Goal: Task Accomplishment & Management: Complete application form

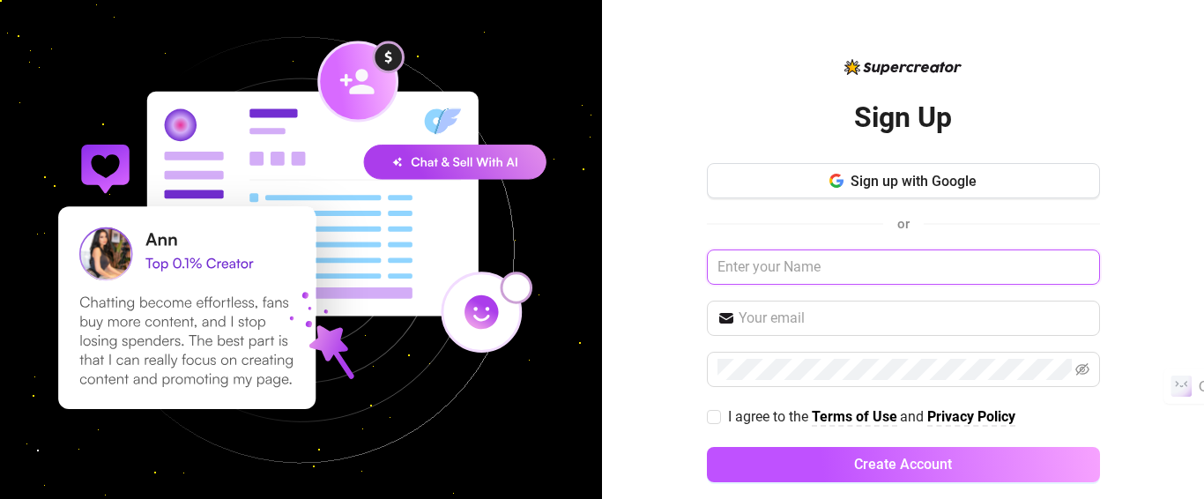
click at [834, 265] on input "text" at bounding box center [903, 266] width 393 height 35
type input "r"
type input "J"
type input "Sarah Rdrgz"
click at [819, 326] on input "text" at bounding box center [913, 318] width 351 height 21
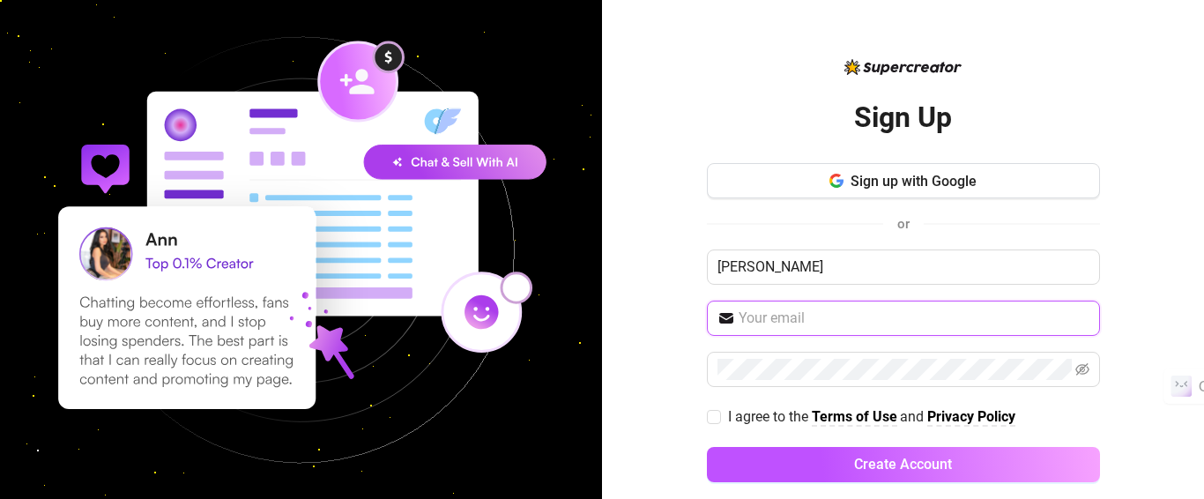
paste input "llrmvaboouxrvfiekq@nespj.com"
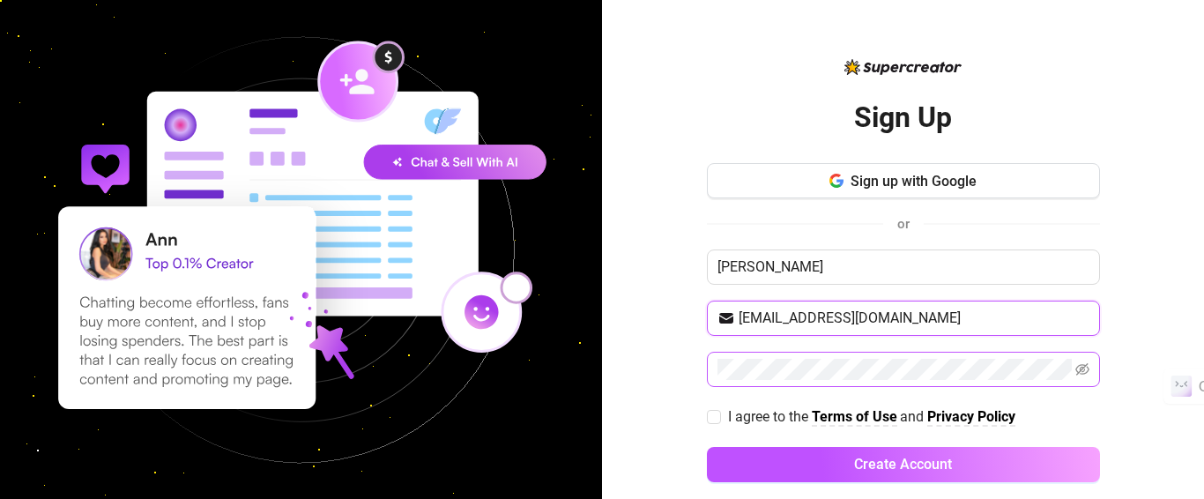
type input "llrmvaboouxrvfiekq@nespj.com"
click at [707, 410] on input "I agree to the Terms of Use and Privacy Policy" at bounding box center [713, 416] width 12 height 12
checkbox input "true"
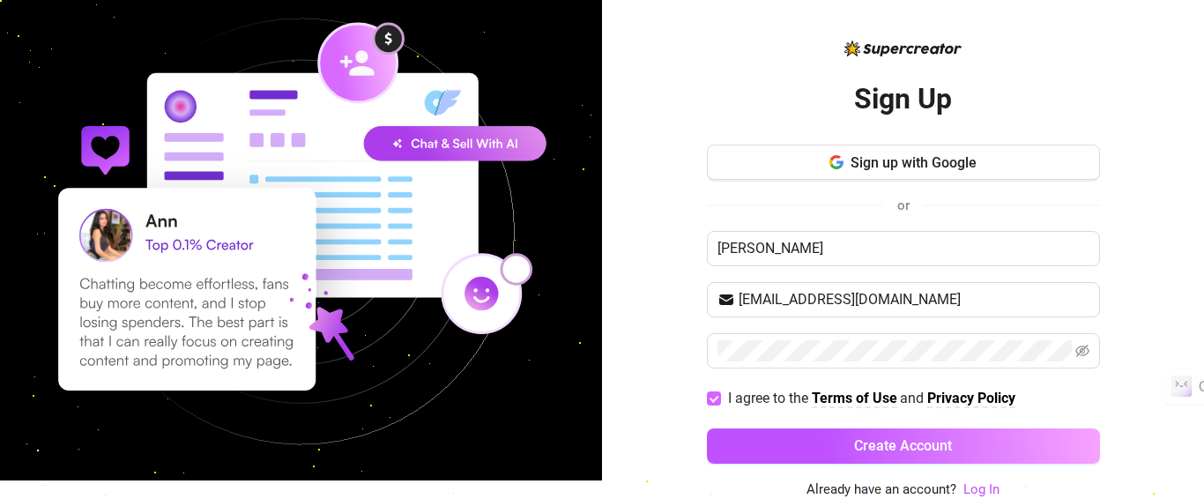
scroll to position [19, 0]
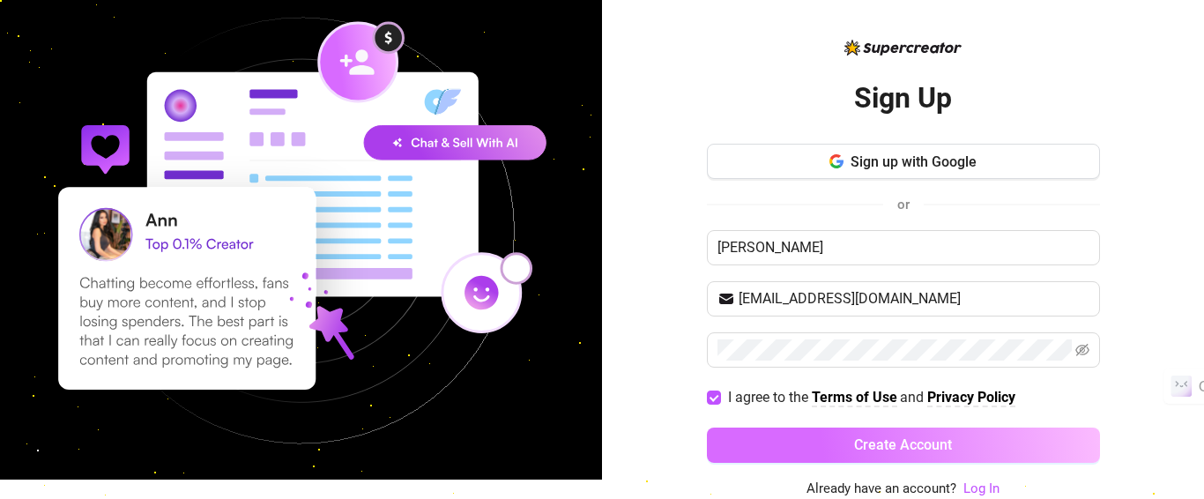
click at [944, 441] on button "Create Account" at bounding box center [903, 444] width 393 height 35
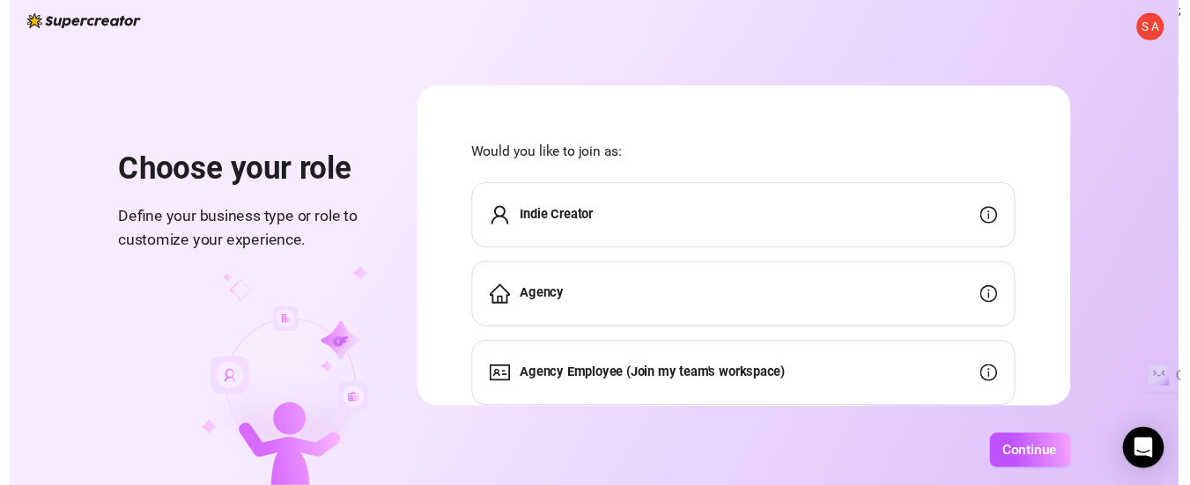
scroll to position [56, 0]
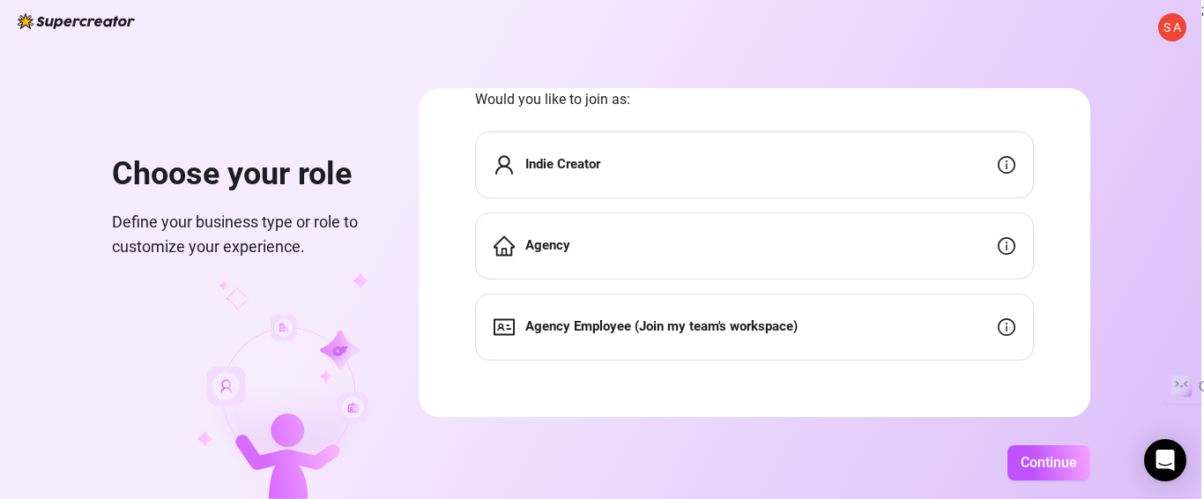
click at [760, 169] on div "Indie Creator" at bounding box center [754, 164] width 559 height 67
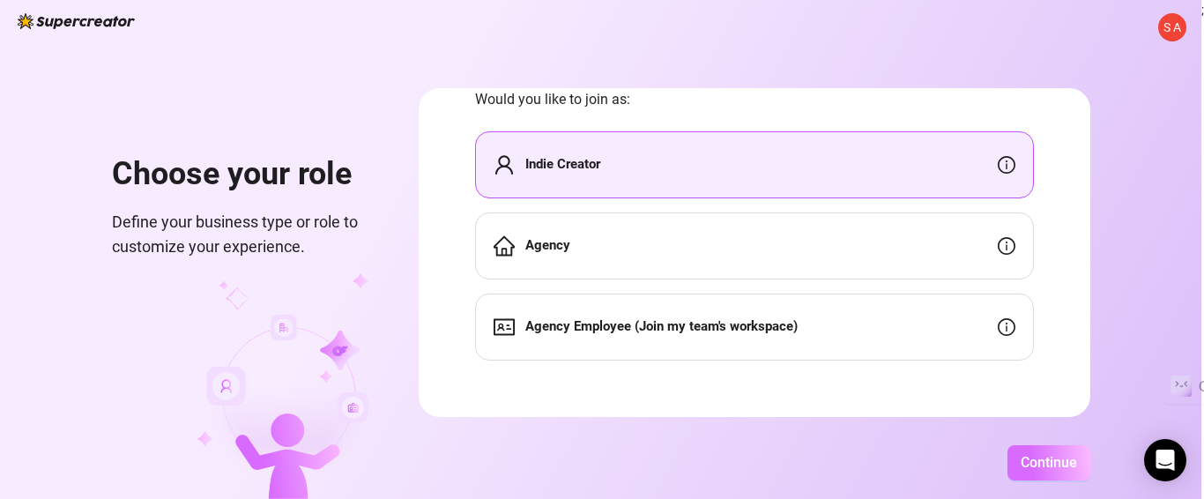
click at [1074, 463] on span "Continue" at bounding box center [1048, 462] width 56 height 17
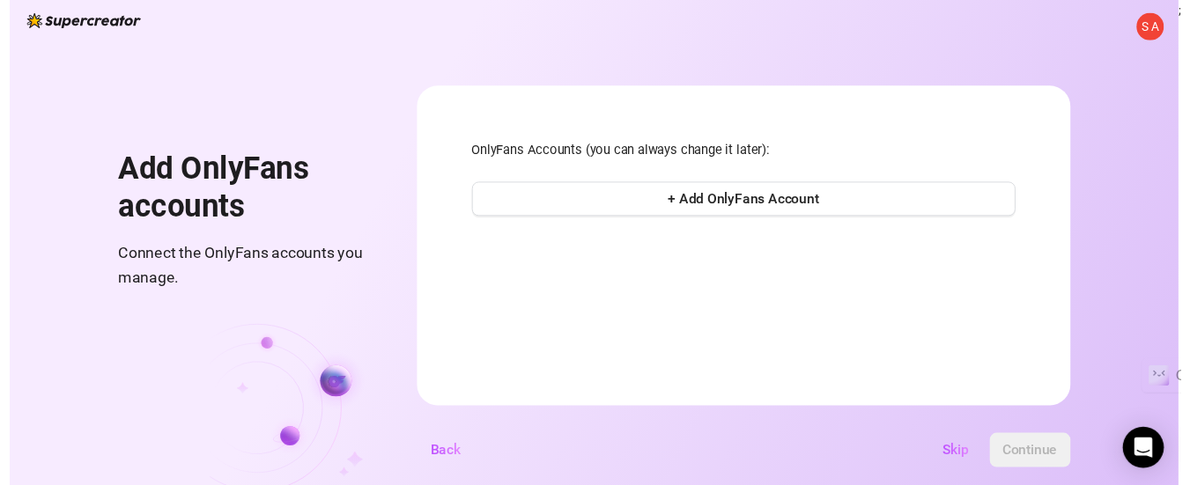
scroll to position [0, 0]
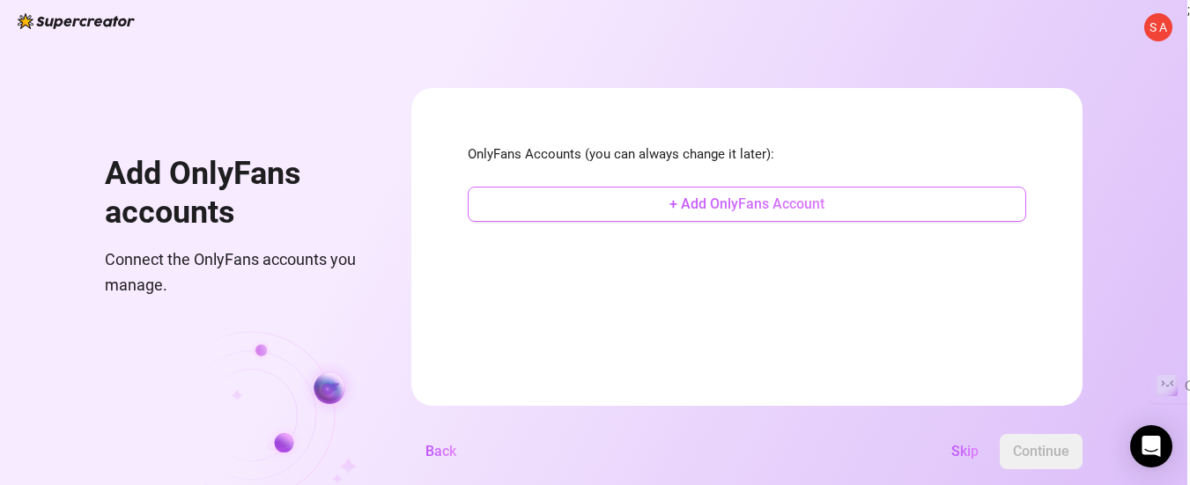
click at [784, 194] on button "+ Add OnlyFans Account" at bounding box center [747, 204] width 559 height 35
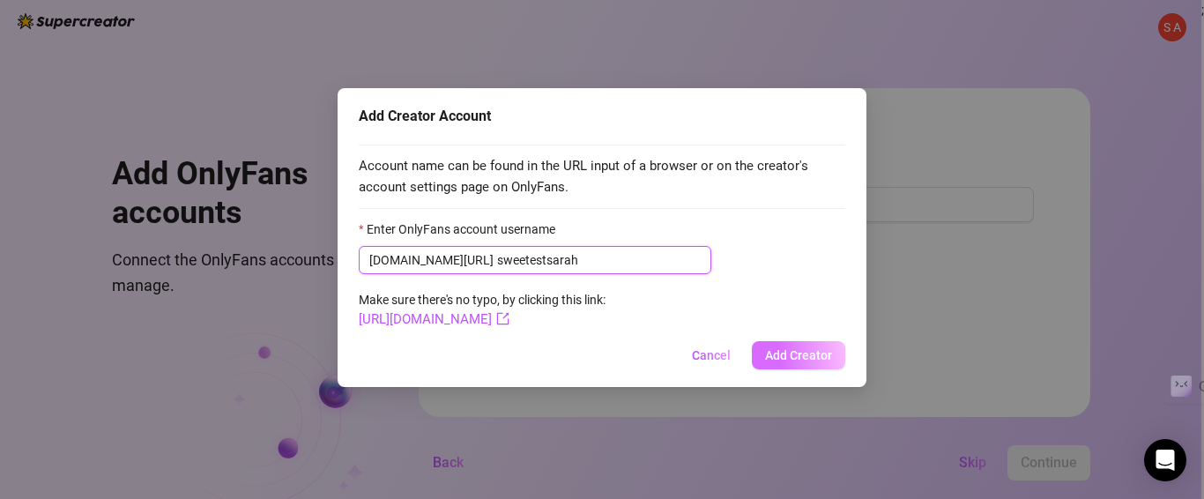
type input "sweetestsarah"
click at [792, 359] on span "Add Creator" at bounding box center [798, 355] width 67 height 14
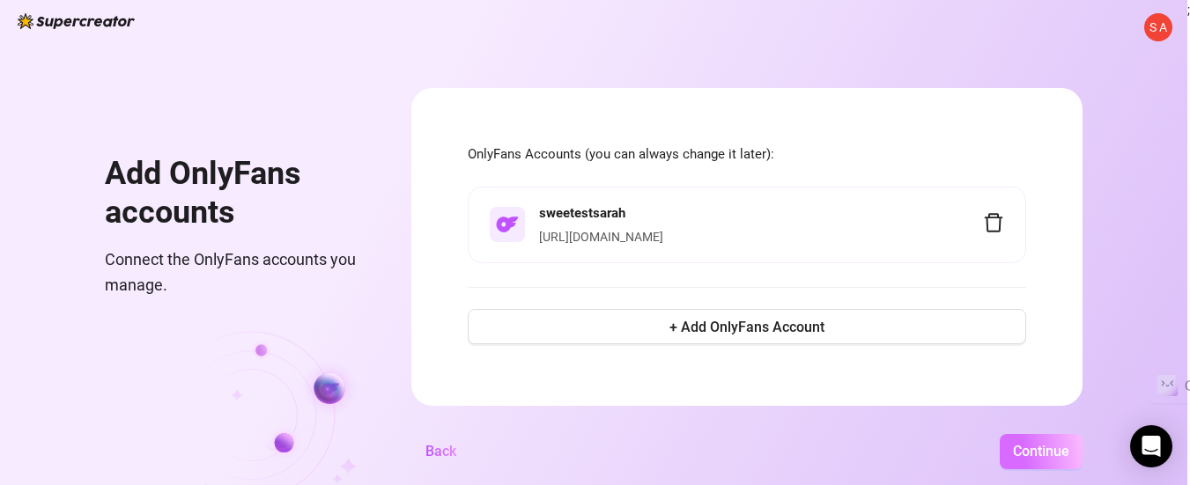
click at [1023, 460] on span "Continue" at bounding box center [1041, 451] width 56 height 17
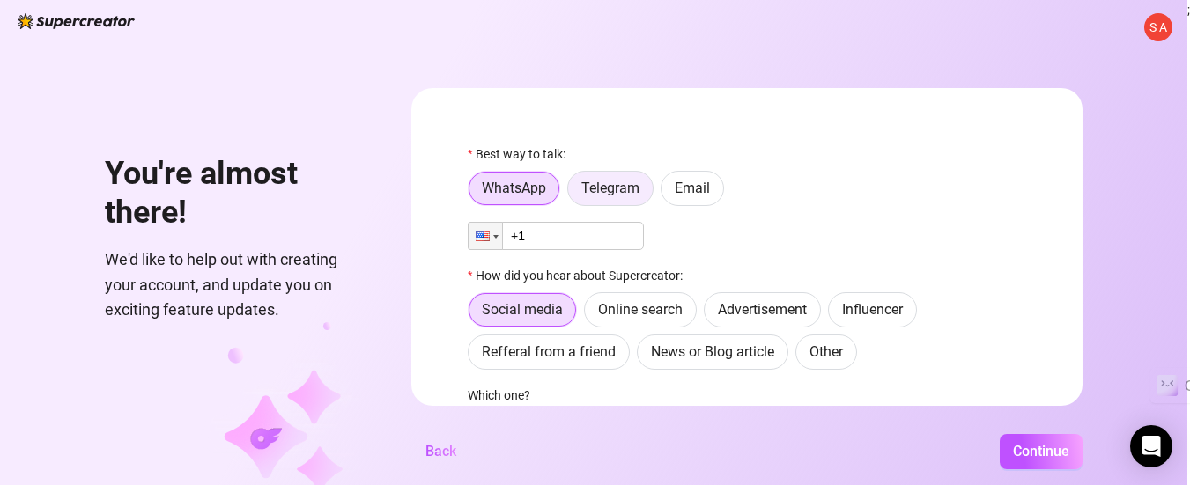
click at [618, 195] on span "Telegram" at bounding box center [611, 188] width 58 height 17
click at [573, 193] on input "Telegram" at bounding box center [573, 193] width 0 height 0
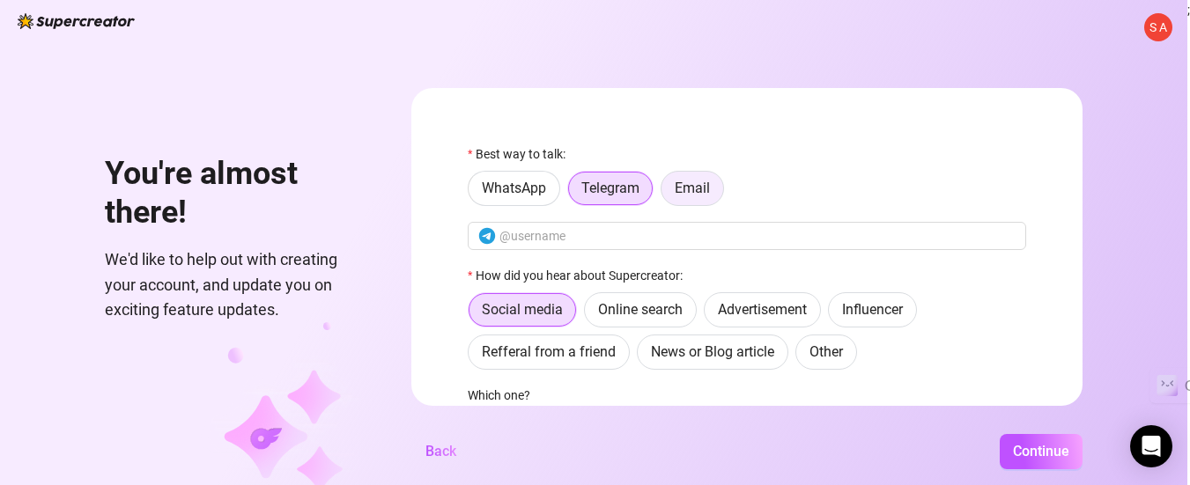
click at [710, 184] on span "Email" at bounding box center [692, 188] width 35 height 17
click at [666, 193] on input "Email" at bounding box center [666, 193] width 0 height 0
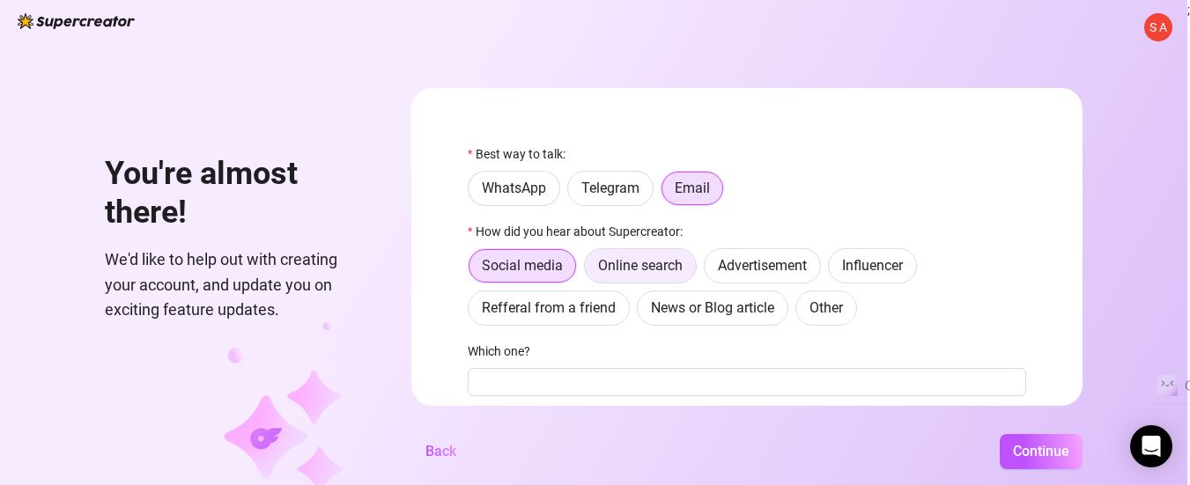
click at [662, 267] on span "Online search" at bounding box center [640, 265] width 85 height 17
click at [589, 270] on input "Online search" at bounding box center [589, 270] width 0 height 0
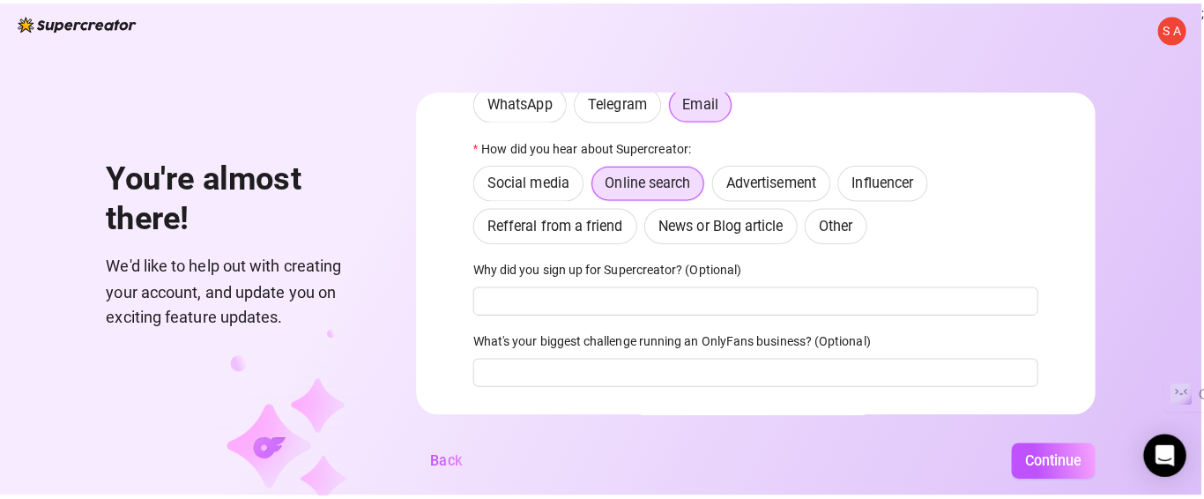
scroll to position [124, 0]
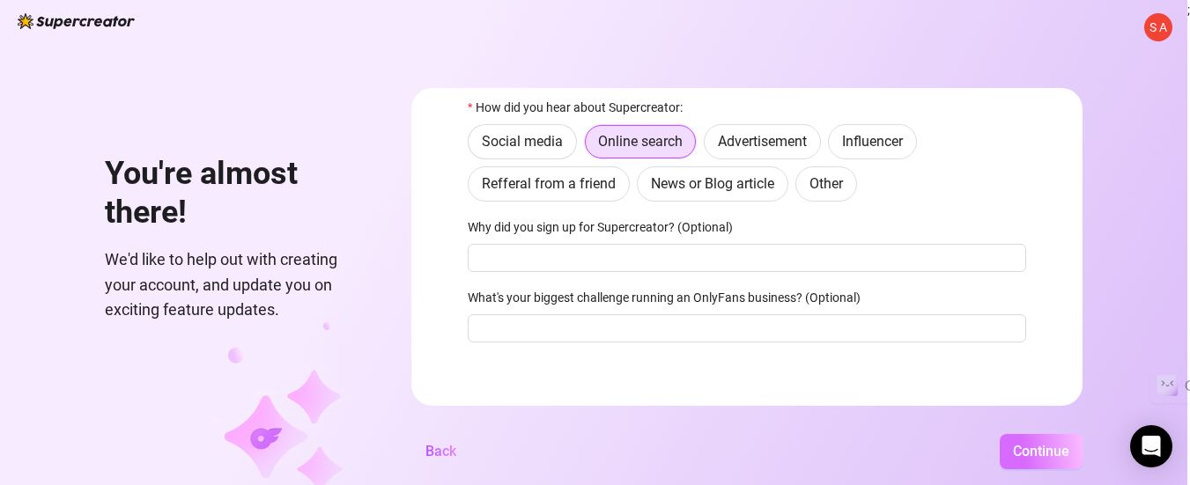
click at [1041, 470] on button "Continue" at bounding box center [1041, 451] width 83 height 35
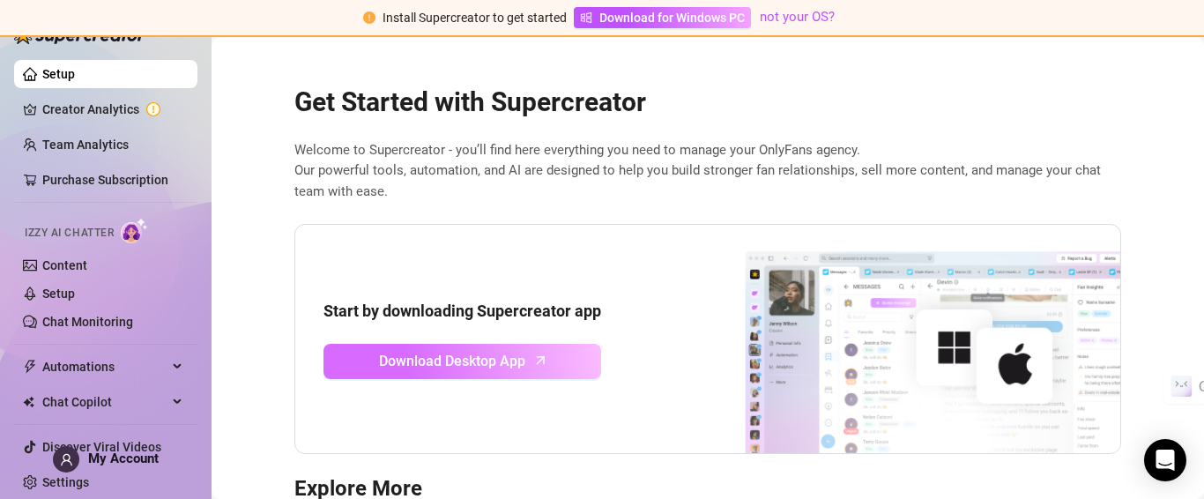
click at [419, 356] on span "Download Desktop App" at bounding box center [452, 361] width 146 height 22
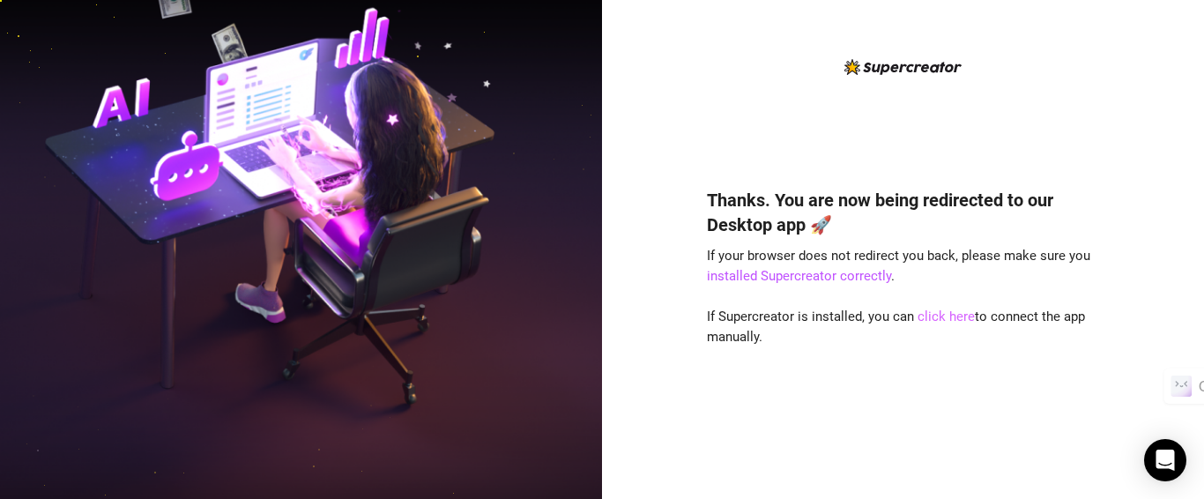
click at [930, 319] on link "click here" at bounding box center [945, 316] width 57 height 16
